Goal: Information Seeking & Learning: Find specific fact

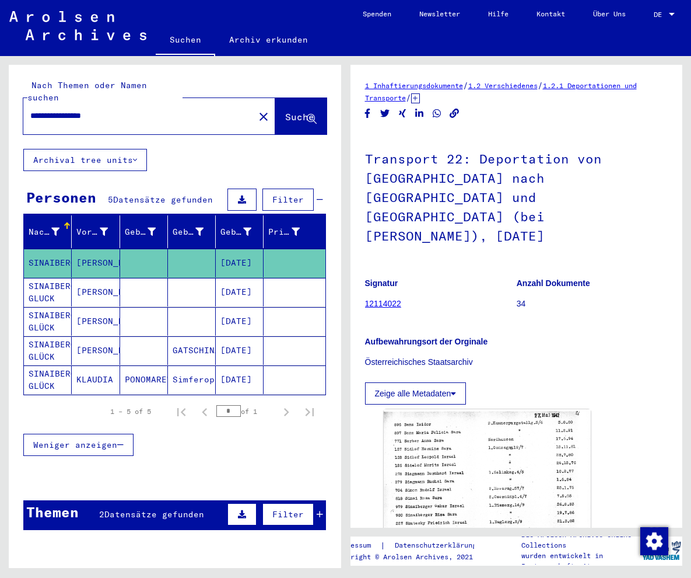
click at [90, 110] on input "**********" at bounding box center [138, 116] width 217 height 12
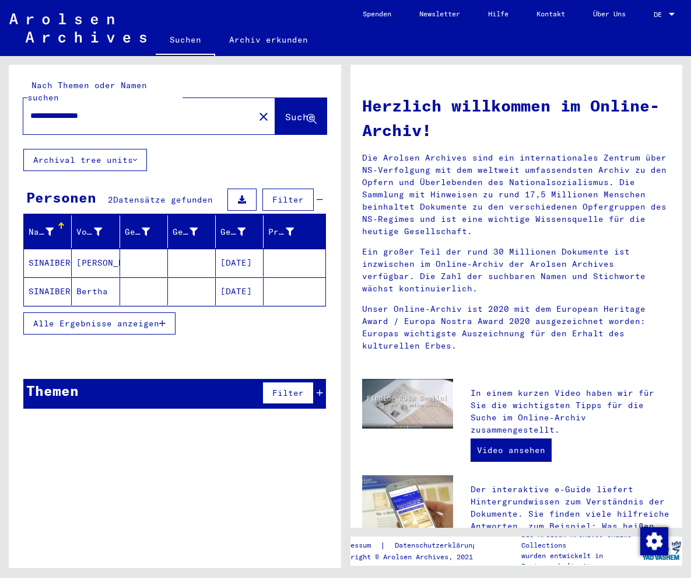
drag, startPoint x: 438, startPoint y: 184, endPoint x: 399, endPoint y: 208, distance: 45.3
click at [436, 184] on p "Die Arolsen Archives sind ein internationales Zentrum über NS-Verfolgung mit de…" at bounding box center [516, 195] width 309 height 86
click at [233, 249] on mat-cell "[DATE]" at bounding box center [240, 263] width 48 height 28
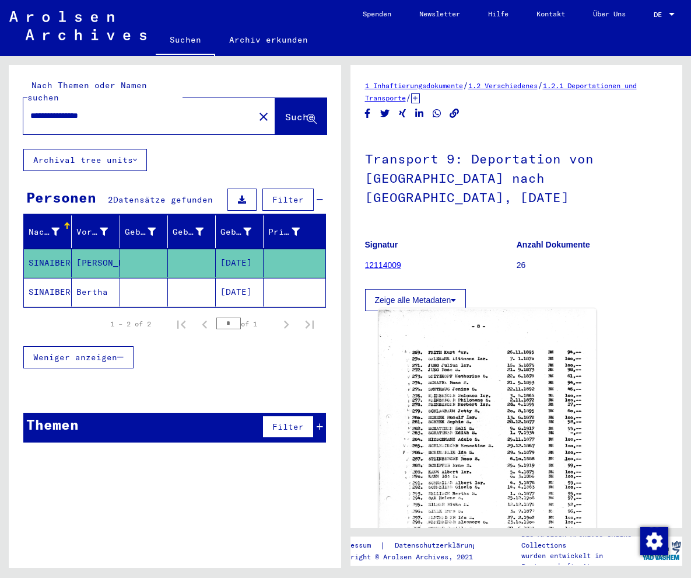
click at [467, 391] on img at bounding box center [488, 459] width 218 height 303
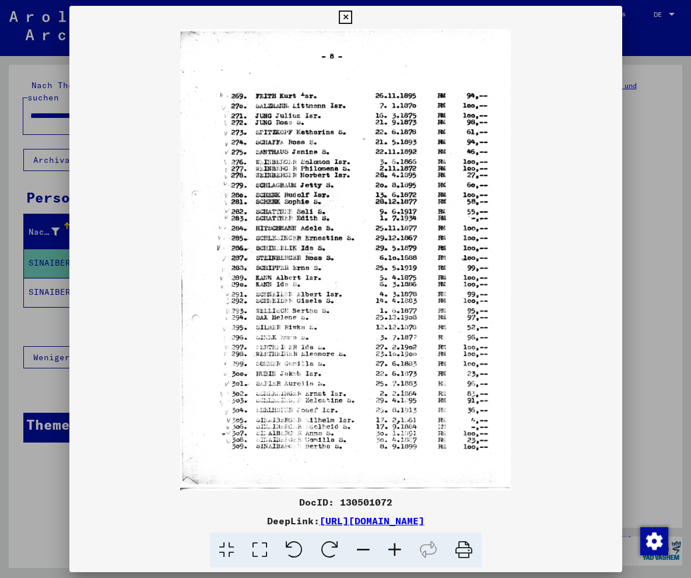
click at [394, 543] on icon at bounding box center [395, 550] width 32 height 36
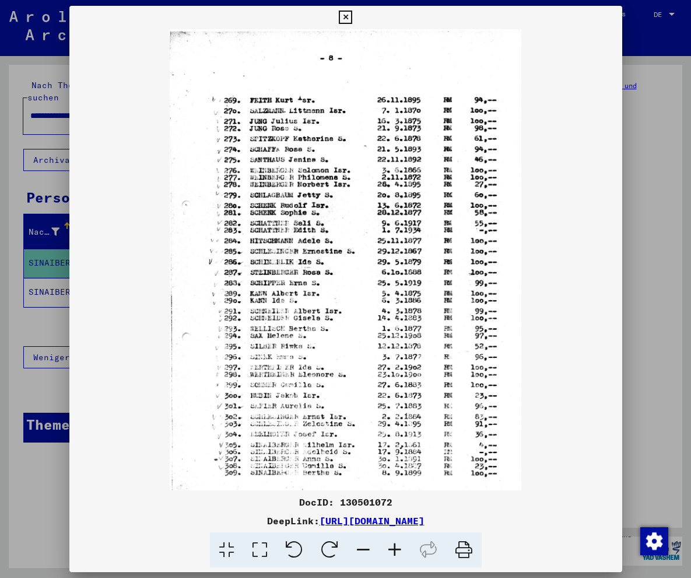
click at [394, 543] on icon at bounding box center [395, 550] width 32 height 36
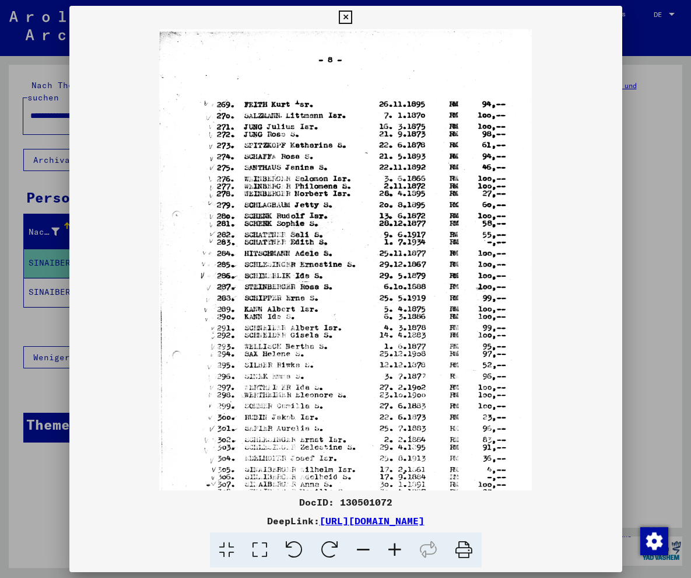
click at [394, 543] on icon at bounding box center [395, 550] width 32 height 36
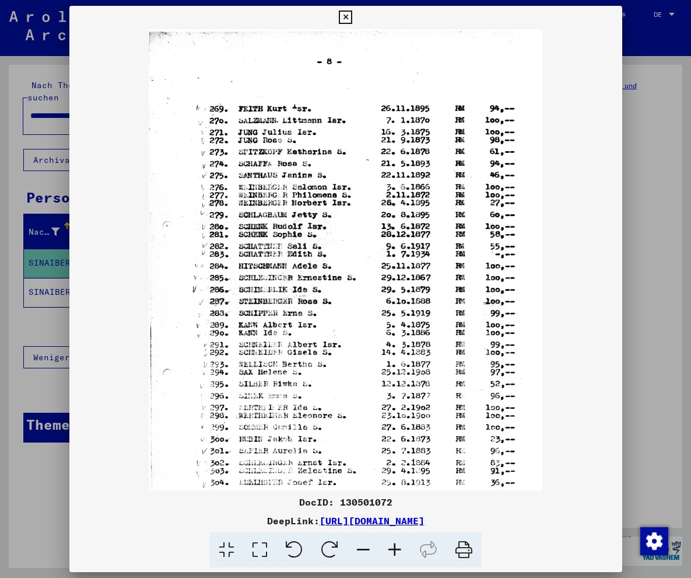
click at [394, 543] on icon at bounding box center [395, 550] width 32 height 36
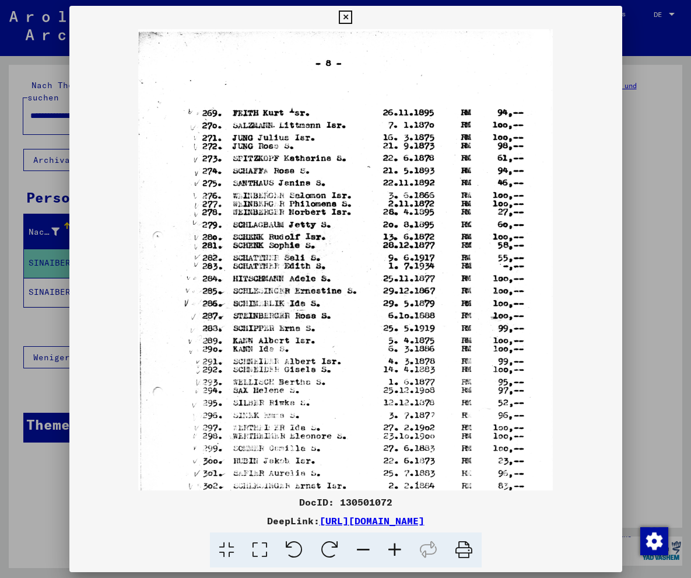
click at [394, 543] on icon at bounding box center [395, 550] width 32 height 36
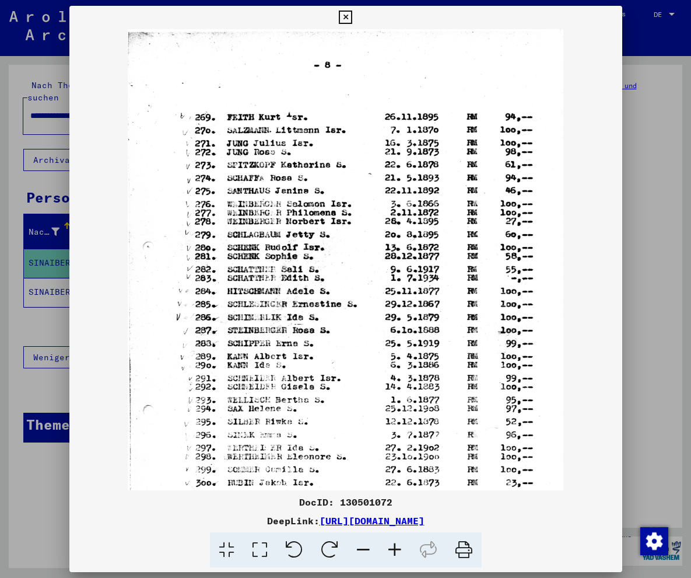
click at [394, 543] on icon at bounding box center [395, 550] width 32 height 36
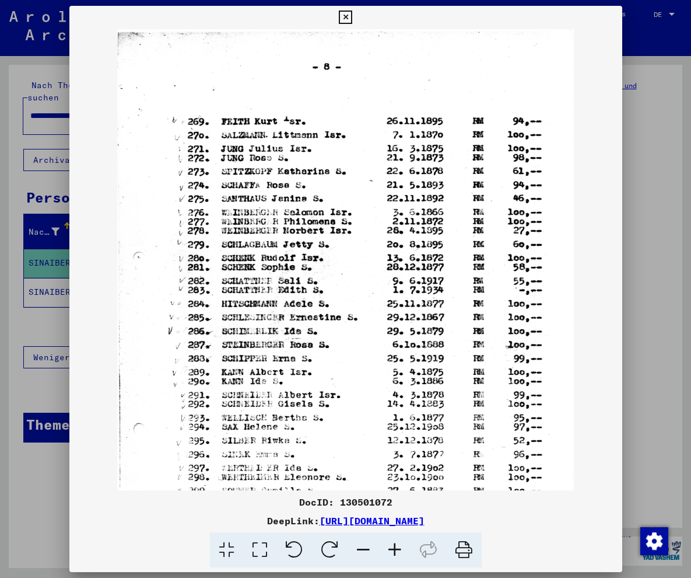
click at [394, 543] on icon at bounding box center [395, 550] width 32 height 36
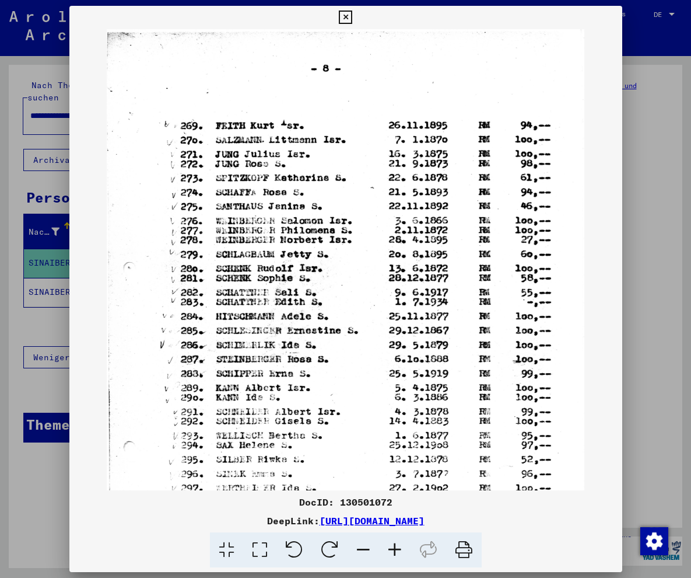
click at [394, 543] on icon at bounding box center [395, 550] width 32 height 36
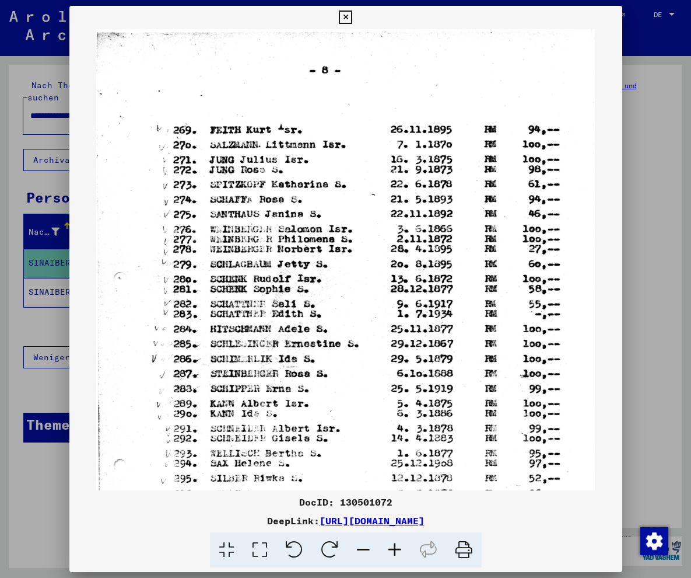
click at [394, 543] on icon at bounding box center [395, 550] width 32 height 36
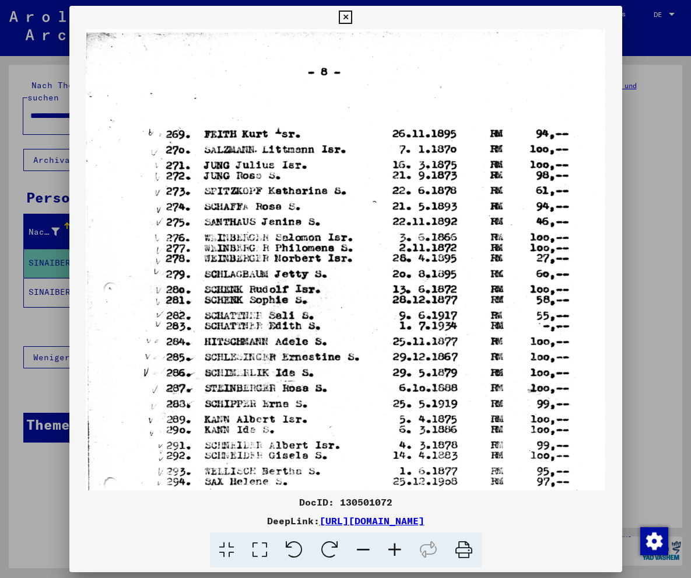
click at [394, 543] on icon at bounding box center [395, 550] width 32 height 36
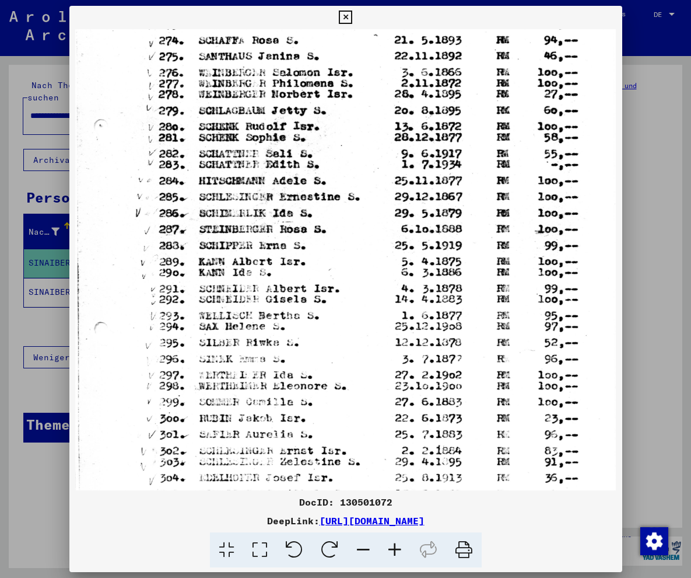
scroll to position [174, 0]
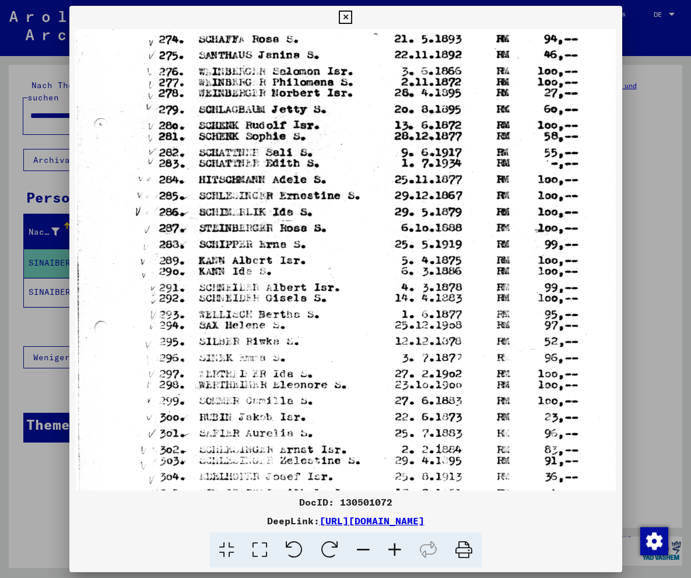
drag, startPoint x: 338, startPoint y: 279, endPoint x: 324, endPoint y: 164, distance: 116.4
click at [324, 164] on img at bounding box center [345, 231] width 540 height 753
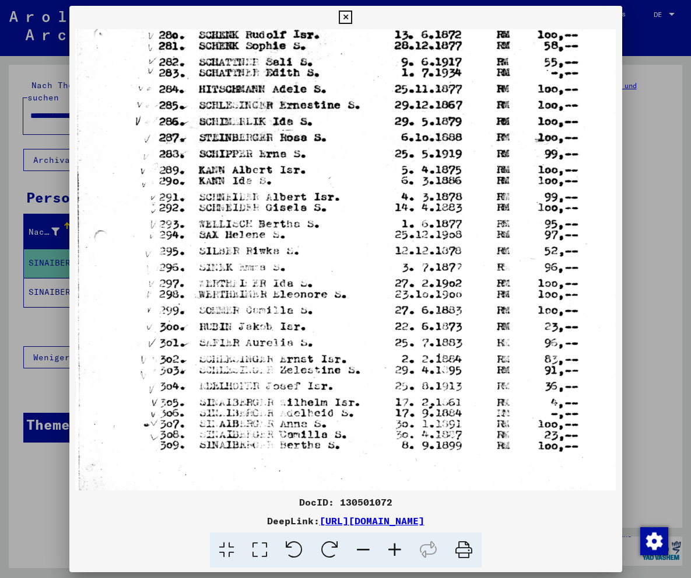
scroll to position [292, 0]
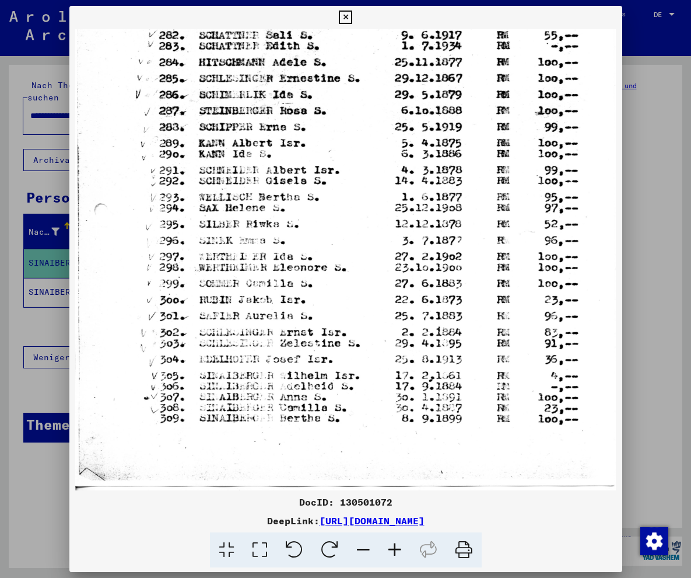
drag, startPoint x: 328, startPoint y: 387, endPoint x: 327, endPoint y: 235, distance: 152.3
click at [327, 235] on img at bounding box center [345, 113] width 540 height 753
drag, startPoint x: 586, startPoint y: 525, endPoint x: 197, endPoint y: 527, distance: 388.6
click at [197, 527] on div "DocID: 130501072 DeepLink: [URL][DOMAIN_NAME]" at bounding box center [345, 531] width 553 height 73
copy link "[URL][DOMAIN_NAME]"
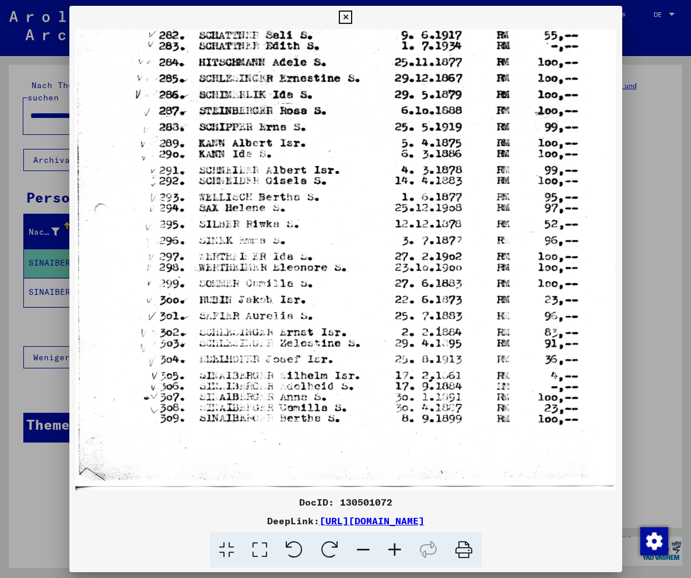
click at [324, 449] on img at bounding box center [345, 113] width 540 height 753
drag, startPoint x: 355, startPoint y: 446, endPoint x: 259, endPoint y: 429, distance: 97.8
click at [352, 445] on img at bounding box center [345, 113] width 540 height 753
click at [377, 452] on img at bounding box center [345, 113] width 540 height 753
copy link "[URL][DOMAIN_NAME]"
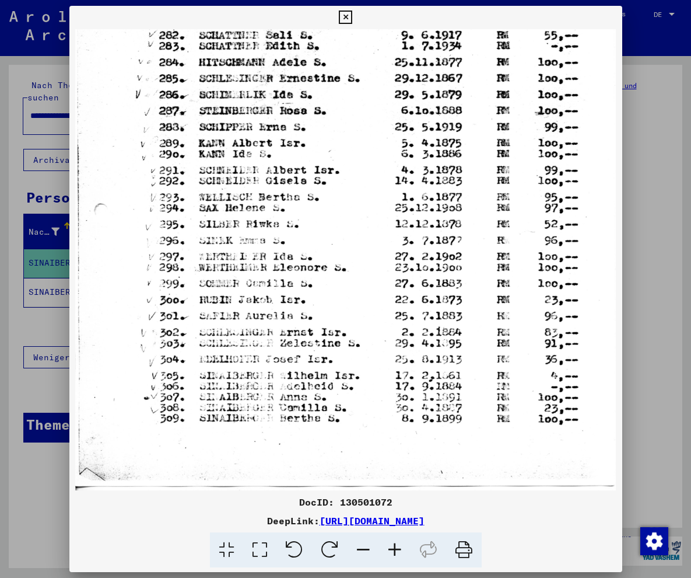
click at [391, 463] on img at bounding box center [345, 113] width 540 height 753
click at [352, 18] on icon at bounding box center [345, 18] width 13 height 14
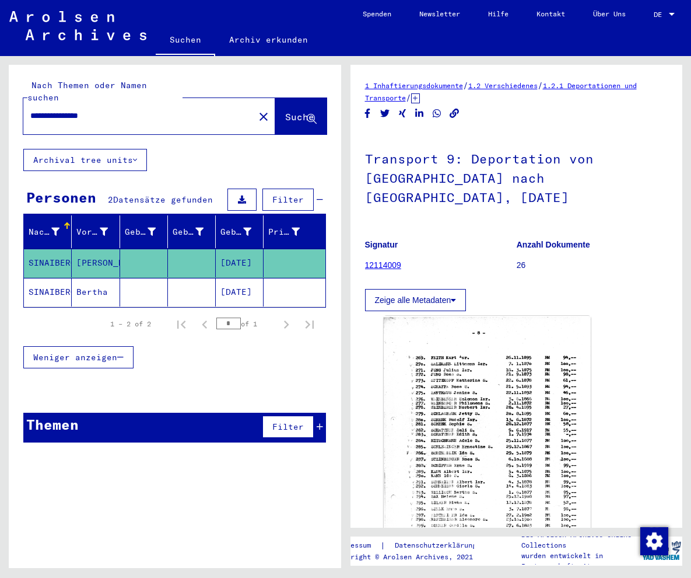
drag, startPoint x: 118, startPoint y: 106, endPoint x: 91, endPoint y: 108, distance: 27.5
click at [91, 110] on input "**********" at bounding box center [138, 116] width 217 height 12
type input "**********"
click at [280, 98] on button "Suche" at bounding box center [300, 116] width 51 height 36
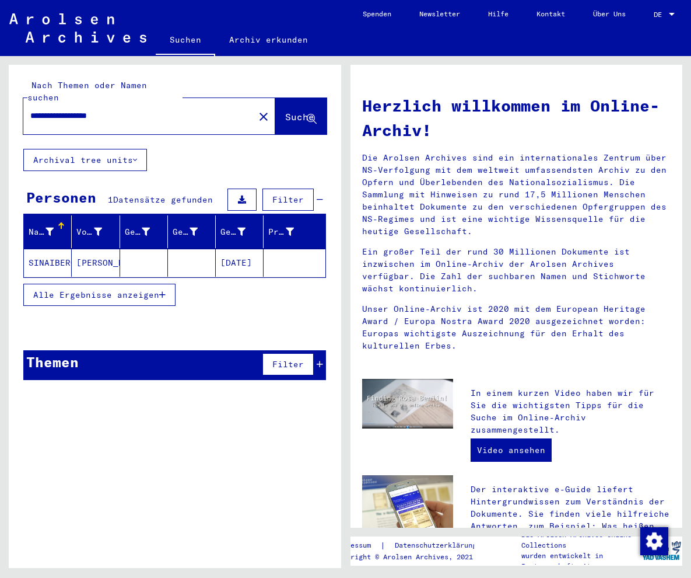
click at [508, 361] on div "Herzlich willkommen im Online-Archiv! Die Arolsen Archives sind ein internation…" at bounding box center [516, 490] width 309 height 816
click at [98, 284] on button "Alle Ergebnisse anzeigen" at bounding box center [99, 295] width 152 height 22
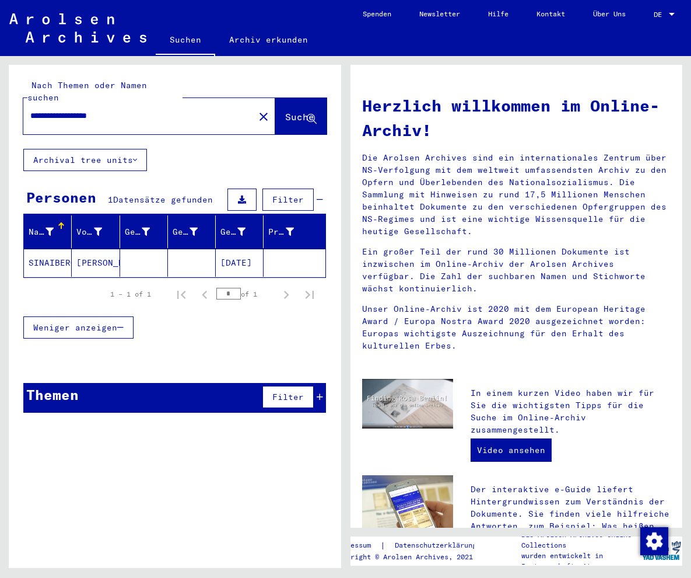
click at [242, 249] on mat-cell "[DATE]" at bounding box center [240, 263] width 48 height 28
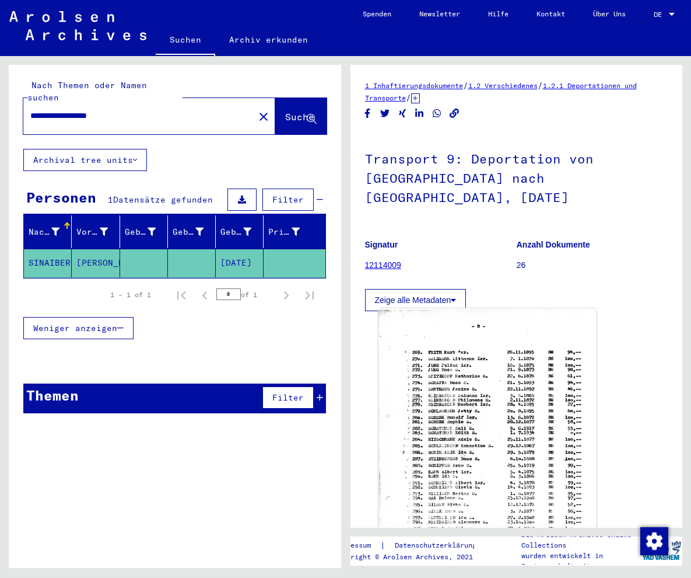
click at [482, 416] on img at bounding box center [488, 459] width 218 height 303
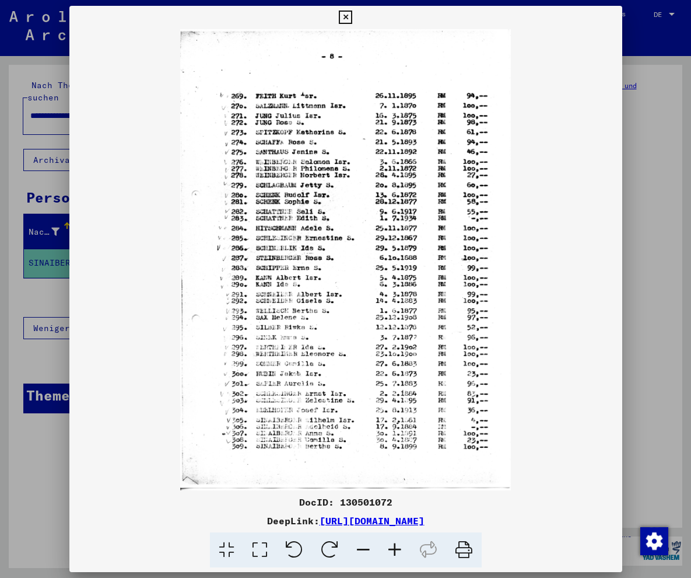
click at [394, 554] on icon at bounding box center [395, 550] width 32 height 36
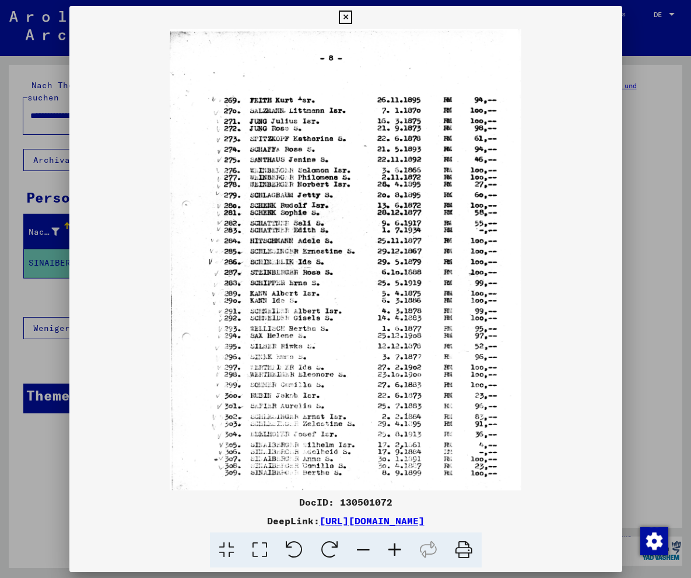
click at [397, 554] on icon at bounding box center [395, 550] width 32 height 36
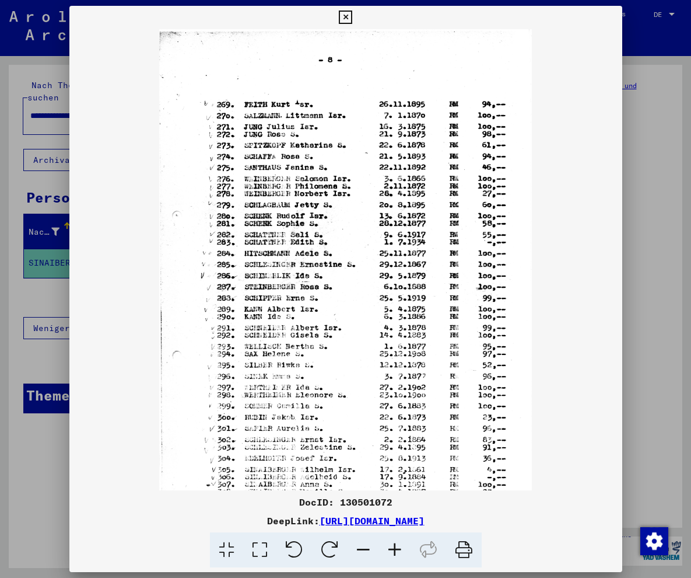
click at [397, 554] on icon at bounding box center [395, 550] width 32 height 36
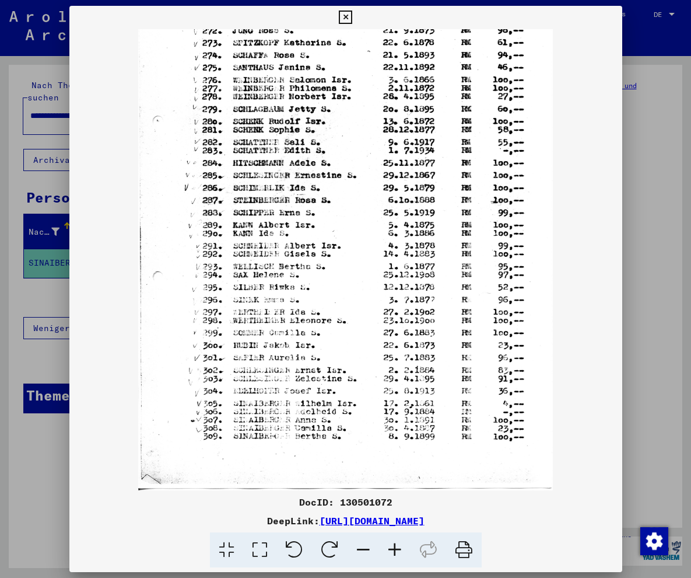
scroll to position [117, 0]
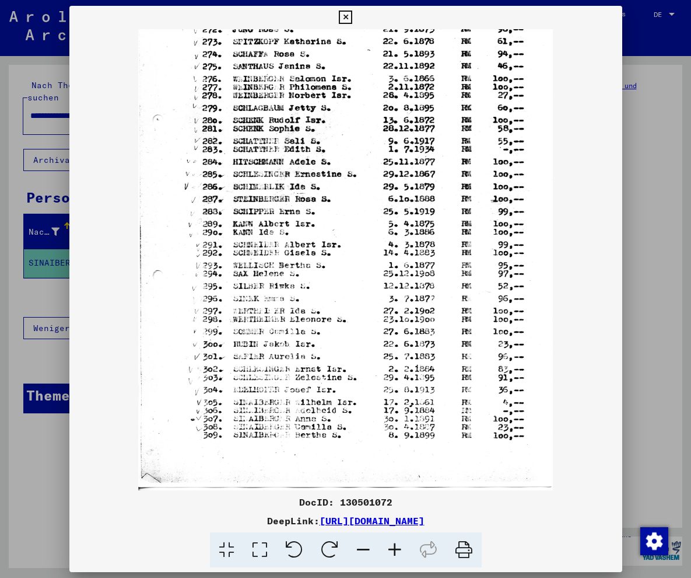
drag, startPoint x: 265, startPoint y: 324, endPoint x: 277, endPoint y: 166, distance: 159.1
click at [277, 166] on img at bounding box center [345, 201] width 415 height 578
click at [481, 355] on img at bounding box center [345, 201] width 415 height 578
